Goal: Browse casually

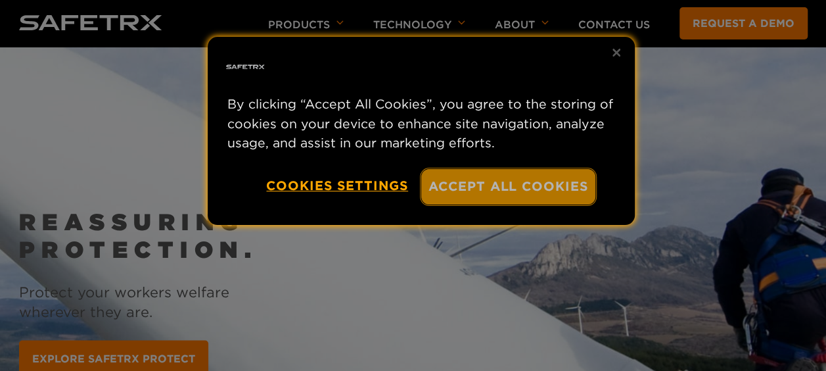
click at [446, 185] on button "Accept All Cookies" at bounding box center [508, 186] width 175 height 35
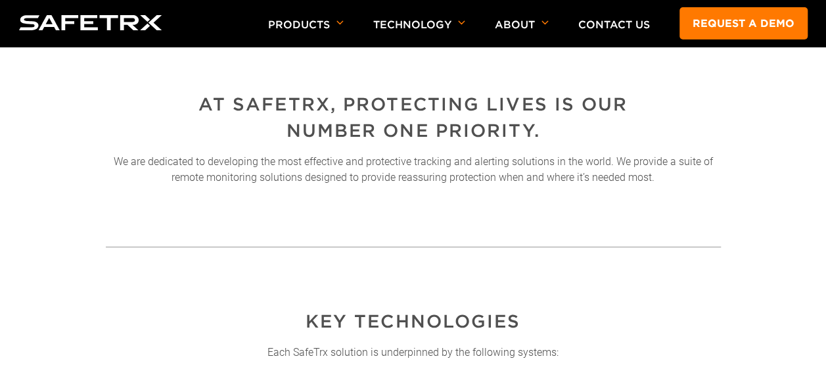
scroll to position [460, 0]
